Goal: Check status

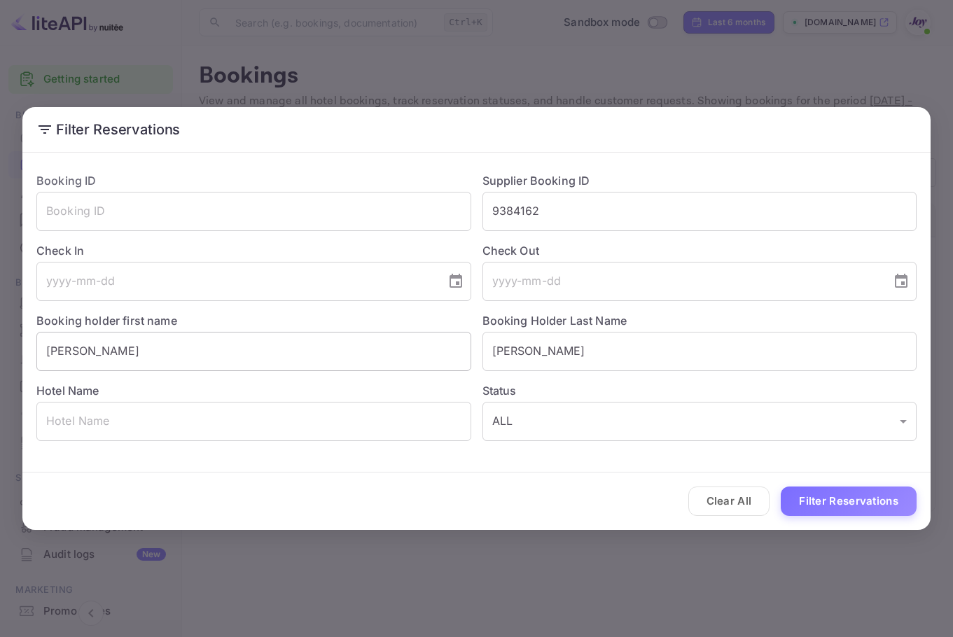
drag, startPoint x: 602, startPoint y: 360, endPoint x: 444, endPoint y: 340, distance: 159.5
click at [423, 335] on div "Booking ID ​ Supplier Booking ID 9384162 ​ Check In ​ Check Out ​ Booking holde…" at bounding box center [470, 301] width 891 height 280
paste input "Mausisa"
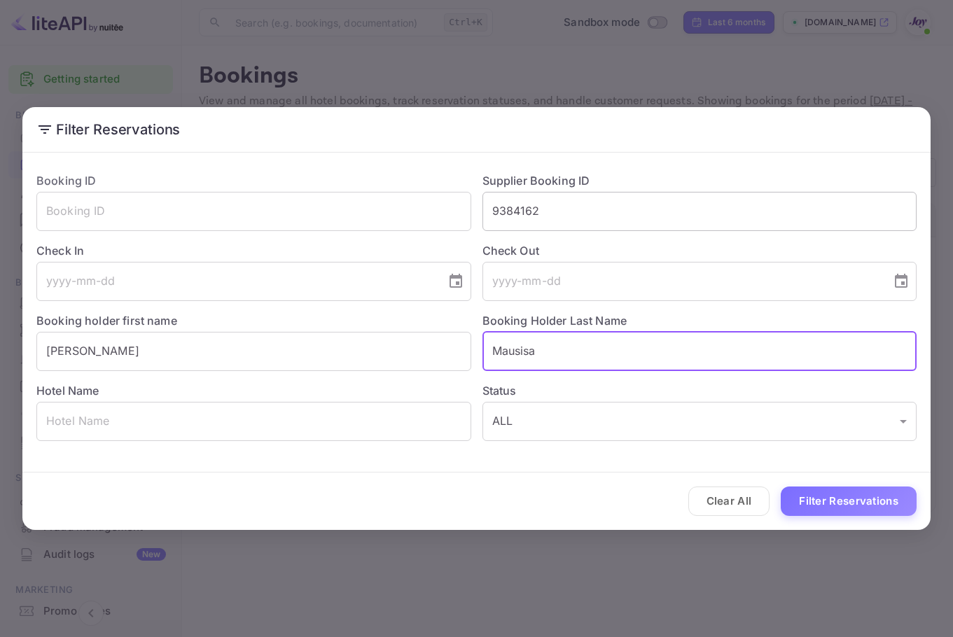
type input "Mausisa"
drag, startPoint x: 566, startPoint y: 215, endPoint x: 392, endPoint y: 219, distance: 173.7
click at [392, 219] on div "Booking ID ​ Supplier Booking ID 9384162 ​ Check In ​ Check Out ​ Booking holde…" at bounding box center [470, 301] width 891 height 280
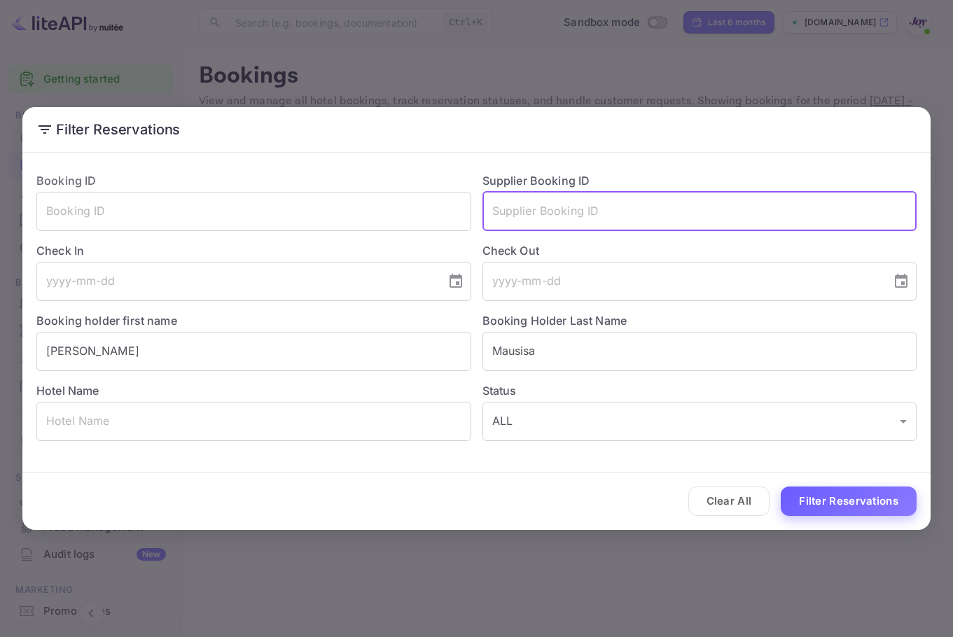
click at [837, 512] on button "Filter Reservations" at bounding box center [849, 502] width 136 height 30
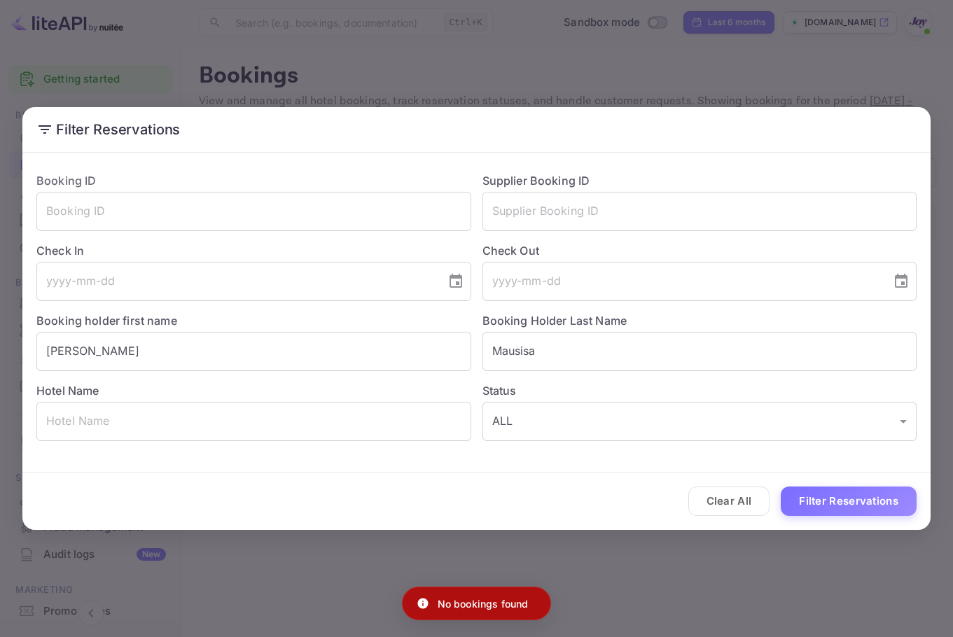
click at [860, 115] on h2 "Filter Reservations" at bounding box center [476, 129] width 908 height 45
drag, startPoint x: 828, startPoint y: 81, endPoint x: 775, endPoint y: 89, distance: 53.8
click at [828, 81] on div "Filter Reservations Booking ID ​ Supplier Booking ID ​ Check In ​ Check Out ​ B…" at bounding box center [476, 318] width 953 height 637
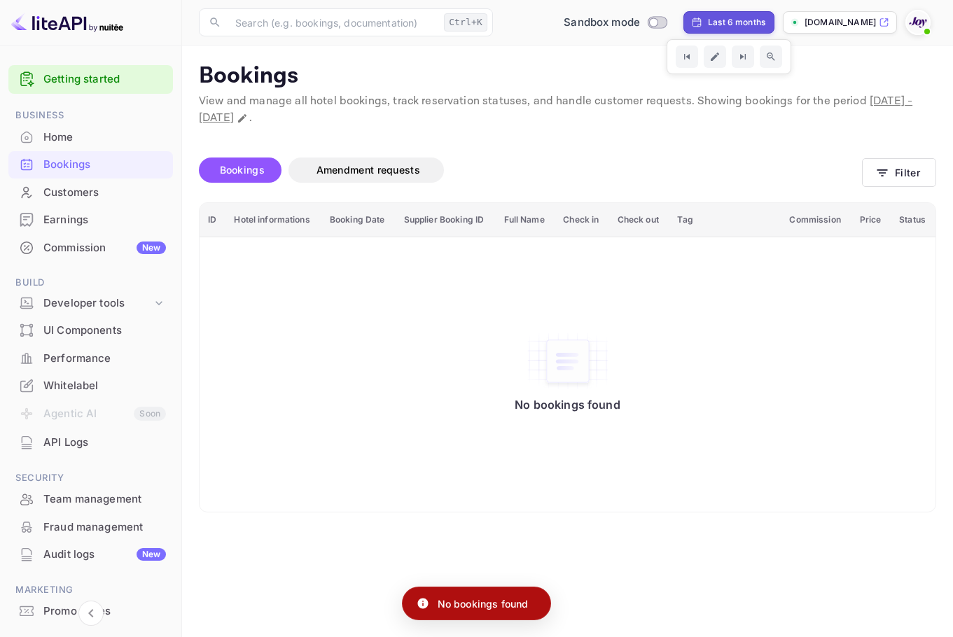
click at [741, 19] on div "Last 6 months" at bounding box center [736, 22] width 57 height 13
select select "3"
select select "2025"
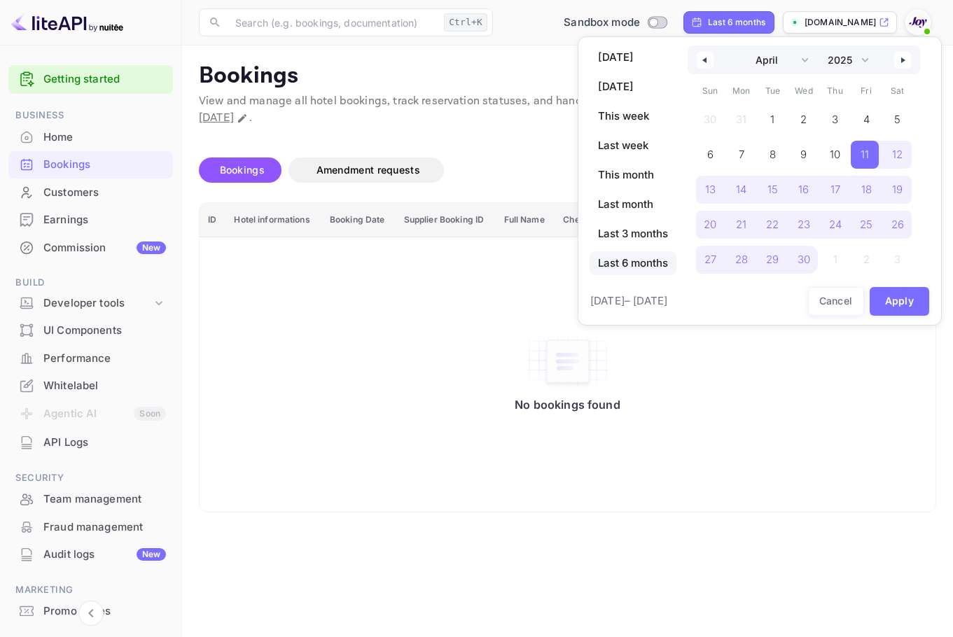
click at [421, 151] on div at bounding box center [476, 318] width 953 height 637
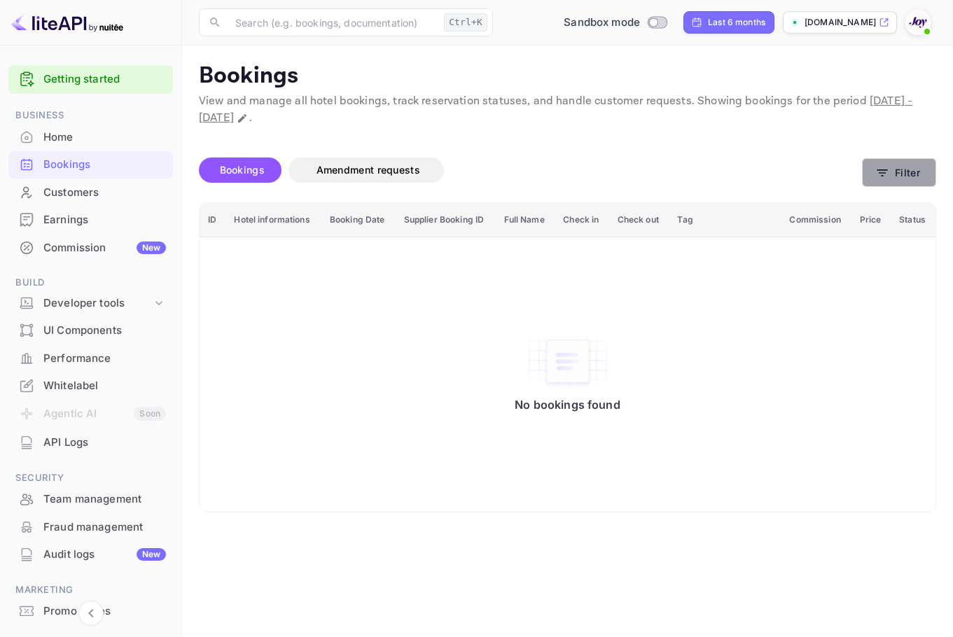
click at [890, 176] on button "Filter" at bounding box center [899, 172] width 74 height 29
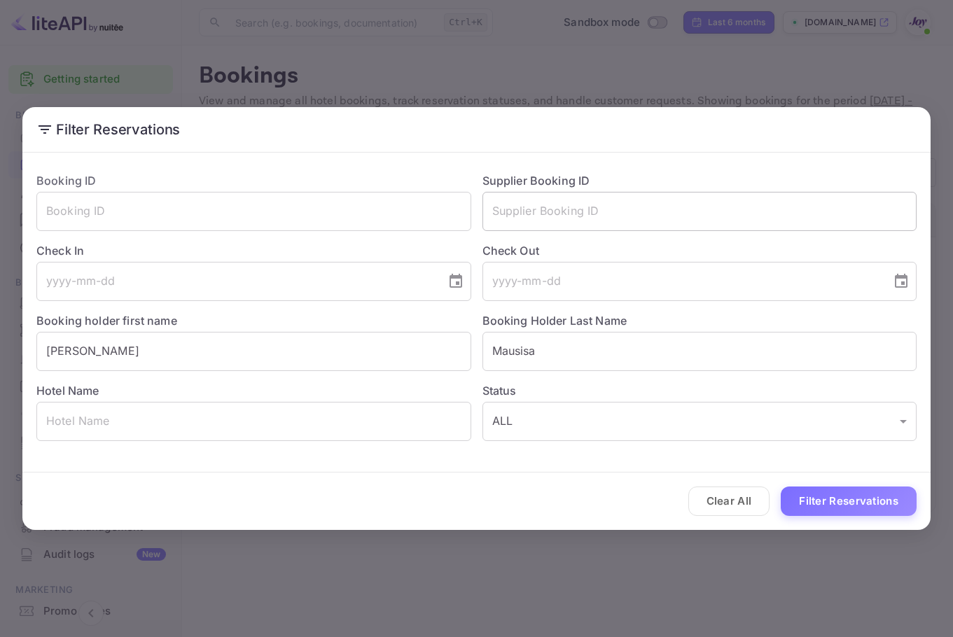
click at [628, 202] on input "text" at bounding box center [699, 211] width 435 height 39
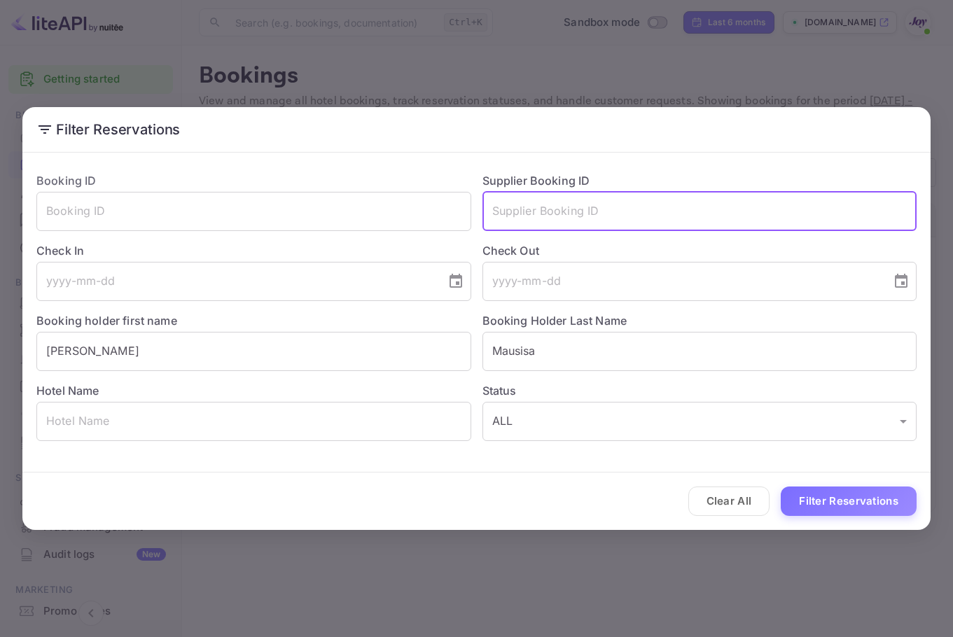
paste input "Mausisa"
type input "Mausisa"
click at [731, 358] on input "Mausisa" at bounding box center [699, 351] width 435 height 39
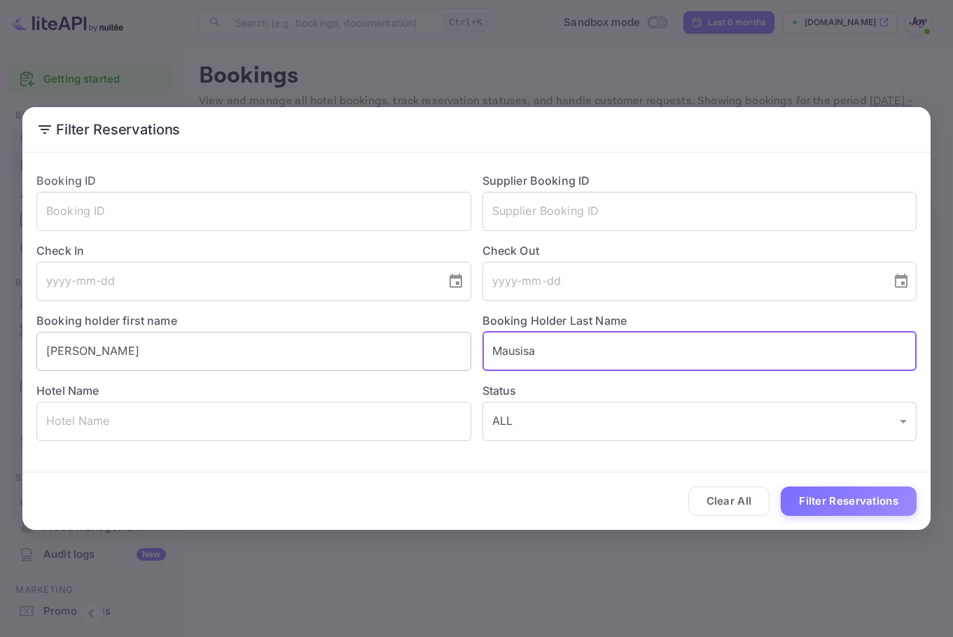
drag, startPoint x: 731, startPoint y: 358, endPoint x: 336, endPoint y: 336, distance: 395.5
click at [336, 336] on div "Booking ID ​ Supplier Booking ID ​ Check In ​ Check Out ​ Booking holder first …" at bounding box center [470, 301] width 891 height 280
click at [848, 515] on button "Filter Reservations" at bounding box center [849, 502] width 136 height 30
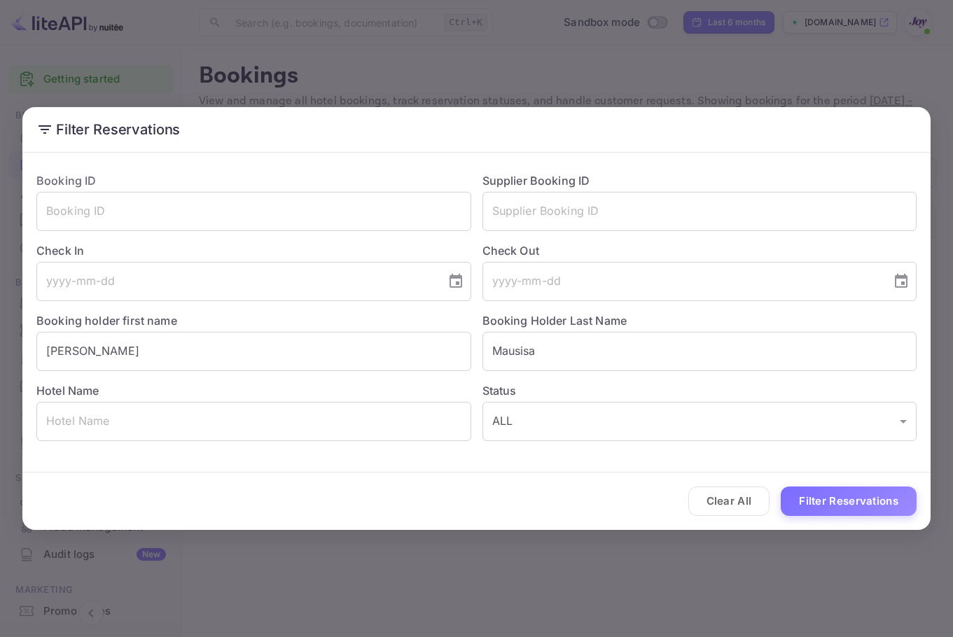
click at [294, 377] on div "Hotel Name ​" at bounding box center [248, 406] width 446 height 70
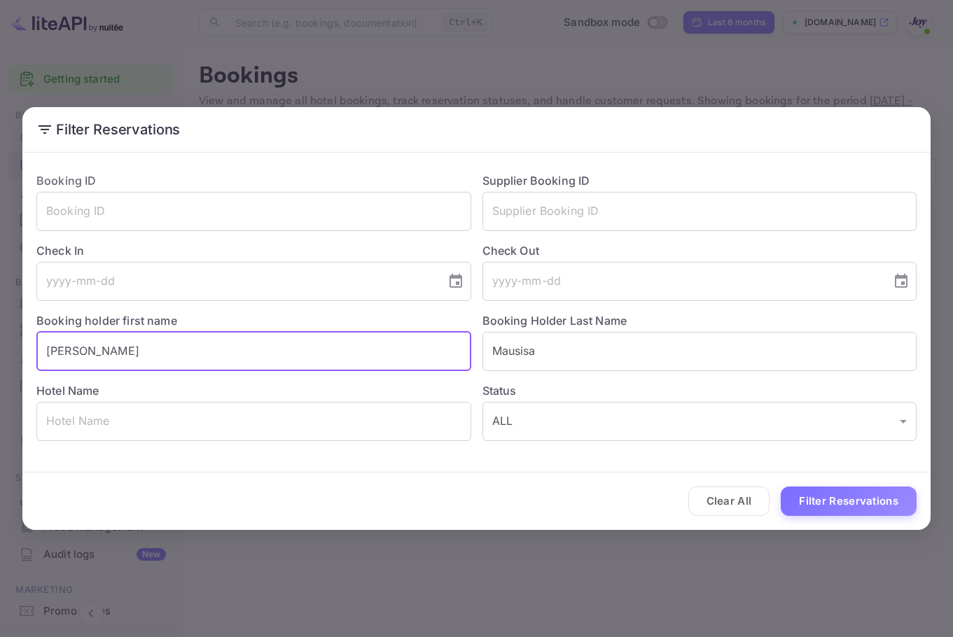
click at [406, 356] on input "[PERSON_NAME]" at bounding box center [253, 351] width 435 height 39
paste input "Ala"
drag, startPoint x: 414, startPoint y: 358, endPoint x: -2, endPoint y: 339, distance: 417.0
click at [0, 339] on html "Getting started Business Home Bookings Customers Earnings Commission New Build …" at bounding box center [476, 318] width 953 height 637
paste input "text"
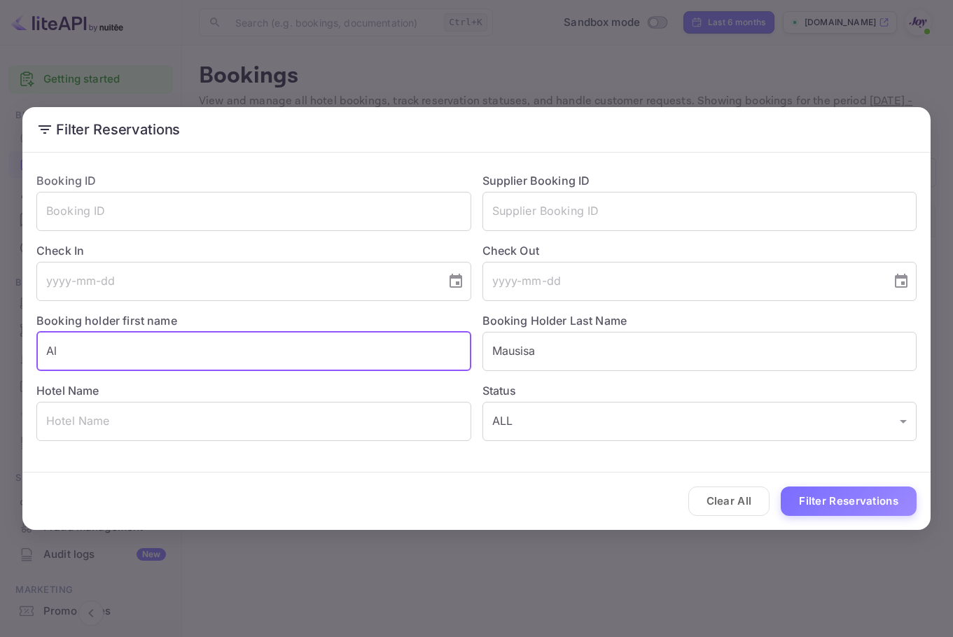
type input "A"
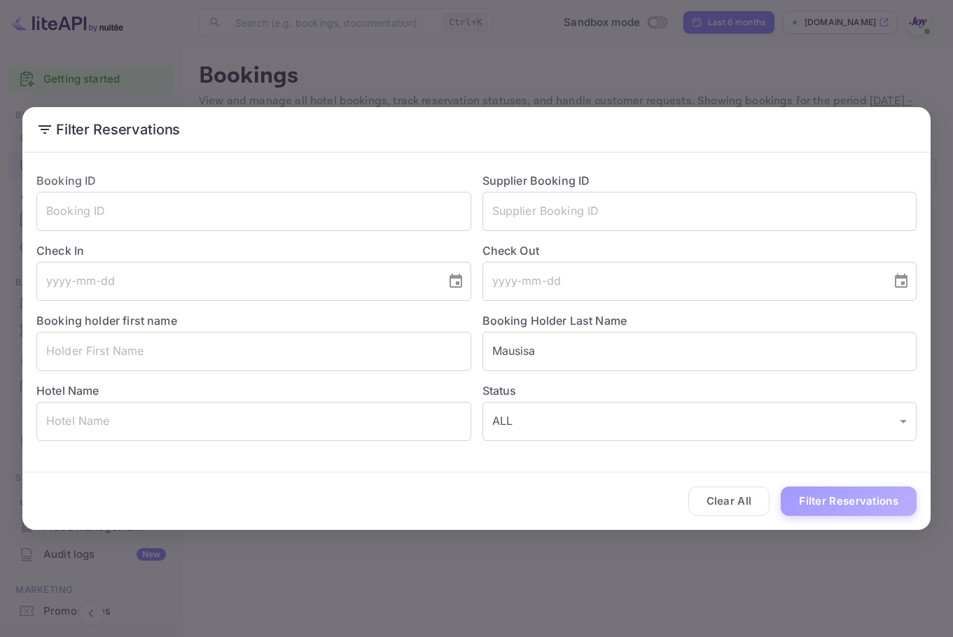
drag, startPoint x: 877, startPoint y: 497, endPoint x: 867, endPoint y: 491, distance: 12.2
click at [877, 497] on button "Filter Reservations" at bounding box center [849, 502] width 136 height 30
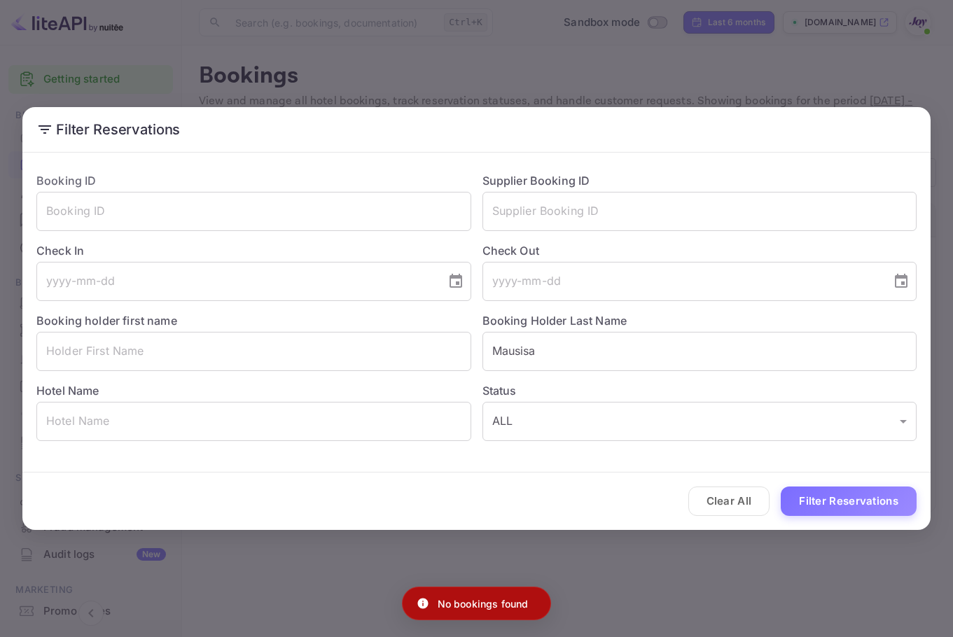
click at [633, 73] on div "Filter Reservations Booking ID ​ Supplier Booking ID ​ Check In ​ Check Out ​ B…" at bounding box center [476, 318] width 953 height 637
